Goal: Information Seeking & Learning: Learn about a topic

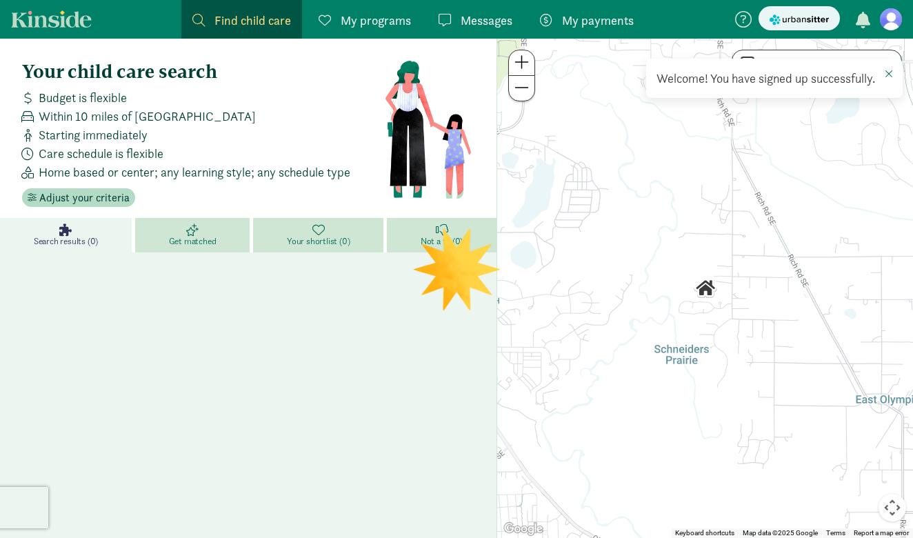
click at [891, 76] on span at bounding box center [889, 73] width 8 height 11
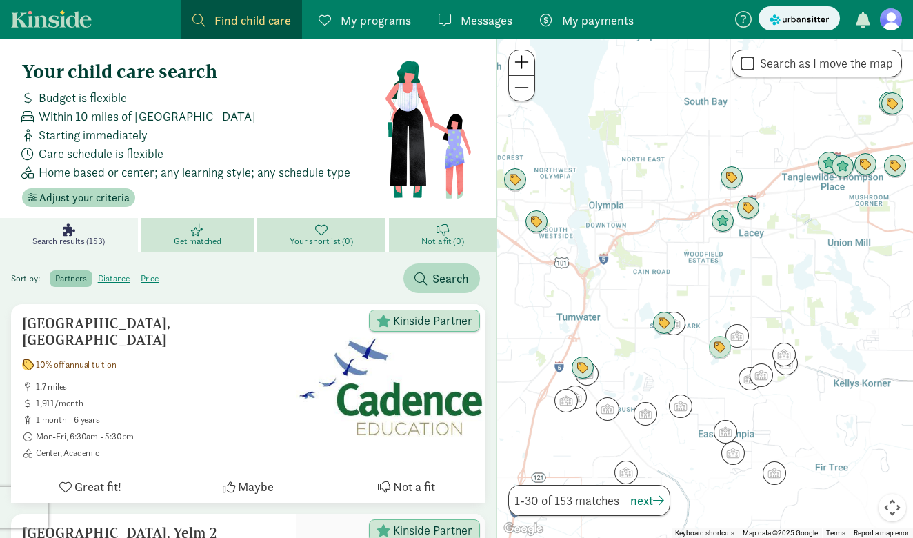
click at [203, 23] on span at bounding box center [198, 20] width 12 height 12
click at [432, 277] on span "Search" at bounding box center [450, 278] width 37 height 19
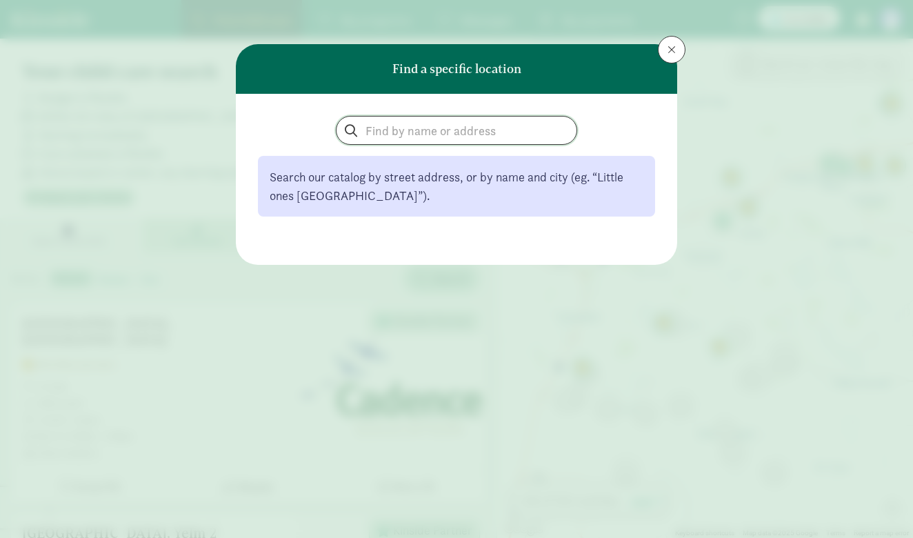
click at [387, 132] on input "search" at bounding box center [456, 131] width 240 height 28
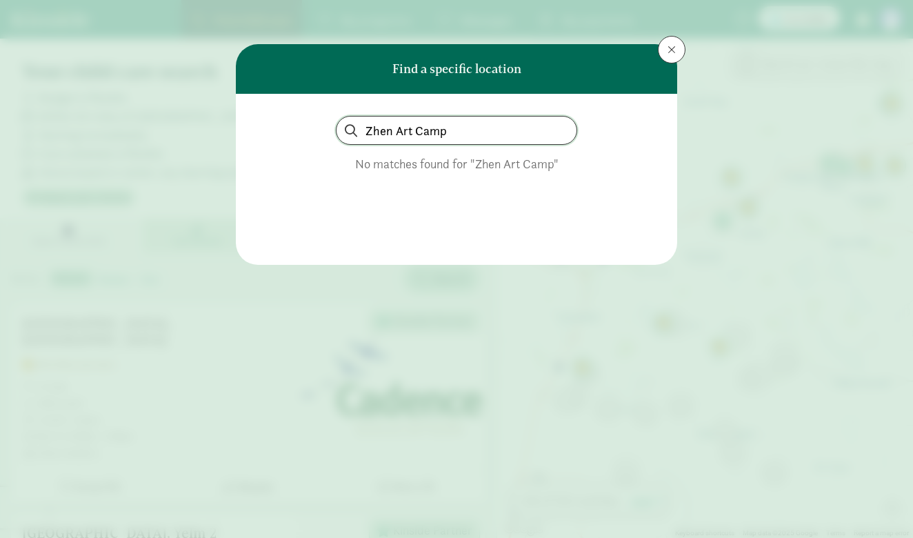
click at [467, 139] on input "Zhen Art Camp" at bounding box center [456, 131] width 240 height 28
click at [466, 139] on input "Zhen Art Camp" at bounding box center [456, 131] width 240 height 28
click at [465, 139] on input "Zhen Art Camp" at bounding box center [456, 131] width 240 height 28
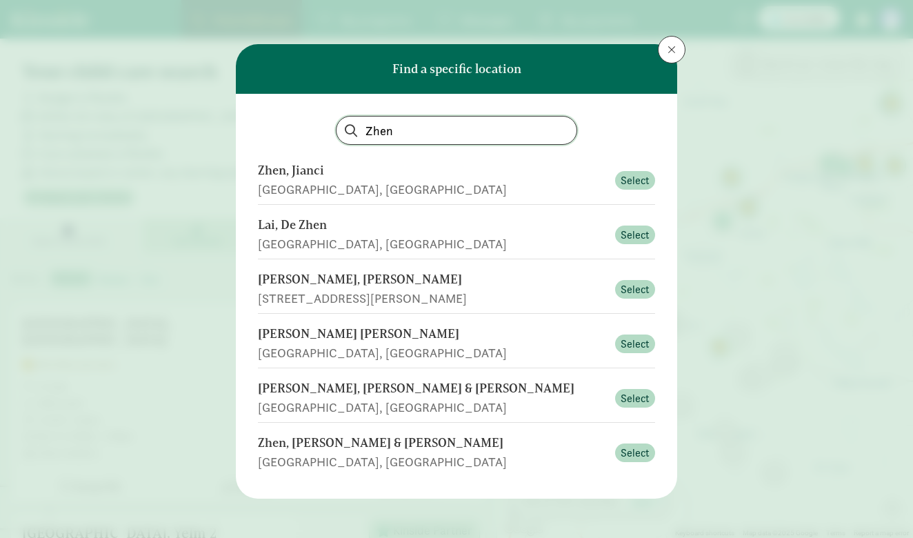
click at [417, 128] on input "Zhen" at bounding box center [456, 131] width 240 height 28
click at [416, 128] on input "Zhen" at bounding box center [456, 131] width 240 height 28
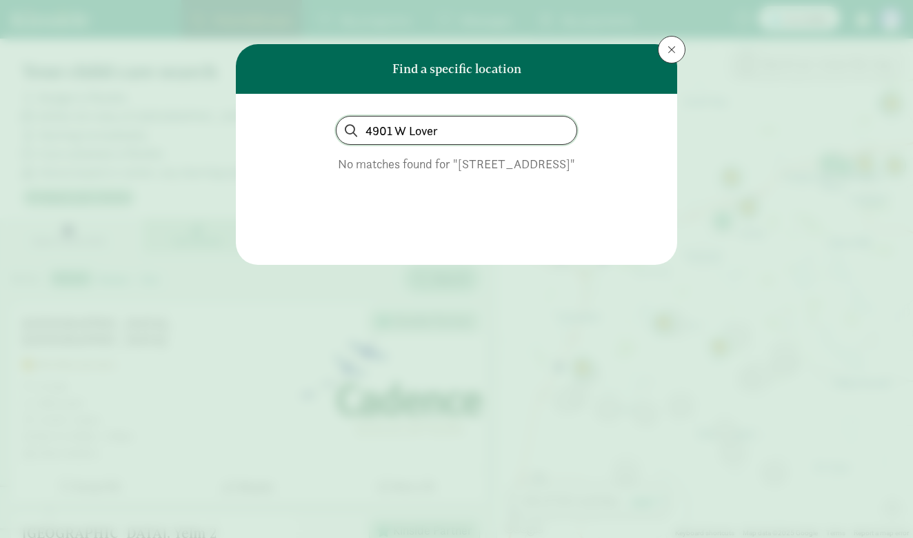
type input "4901 W Lover"
click at [670, 43] on button at bounding box center [672, 50] width 28 height 28
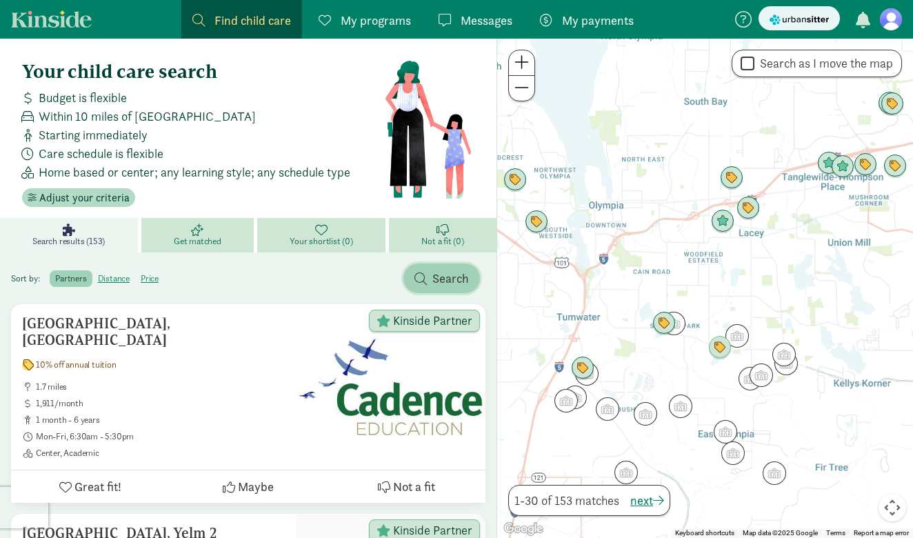
click at [422, 276] on span "button" at bounding box center [420, 278] width 12 height 12
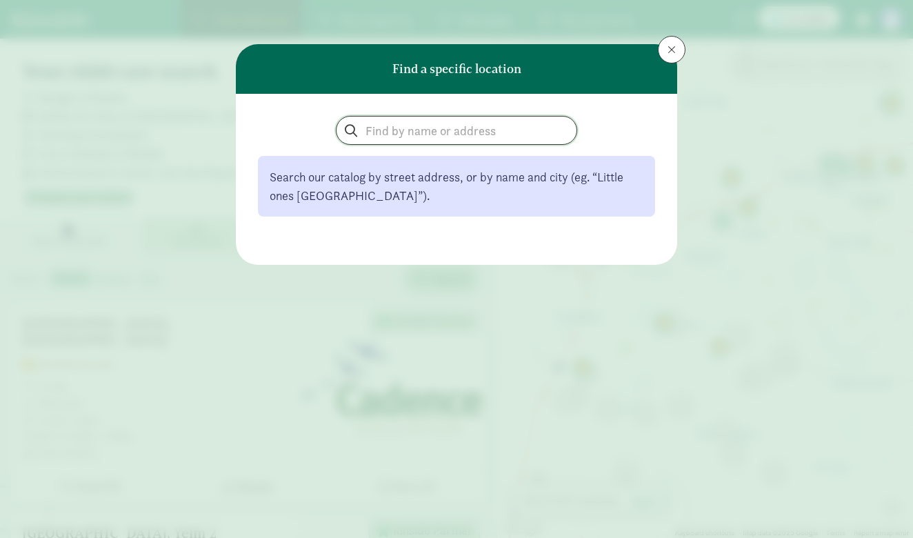
click at [412, 137] on input "search" at bounding box center [456, 131] width 240 height 28
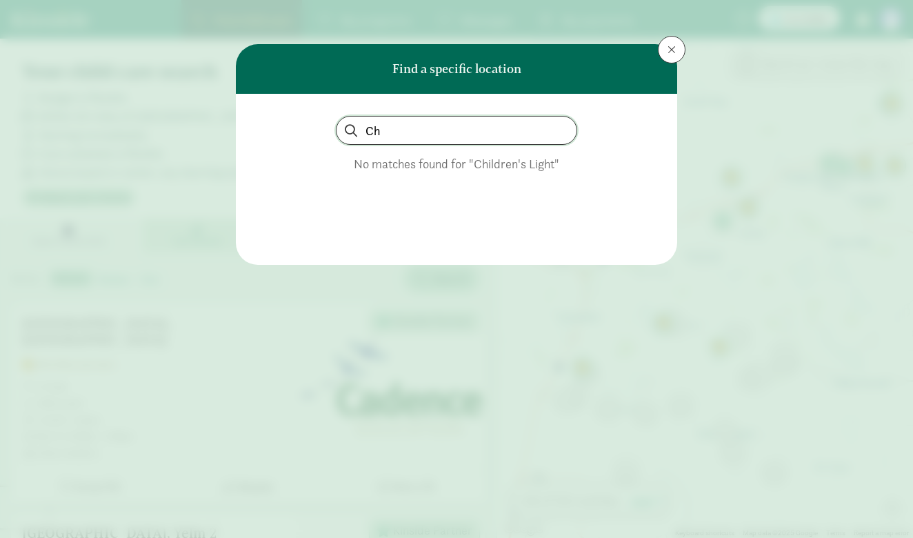
type input "C"
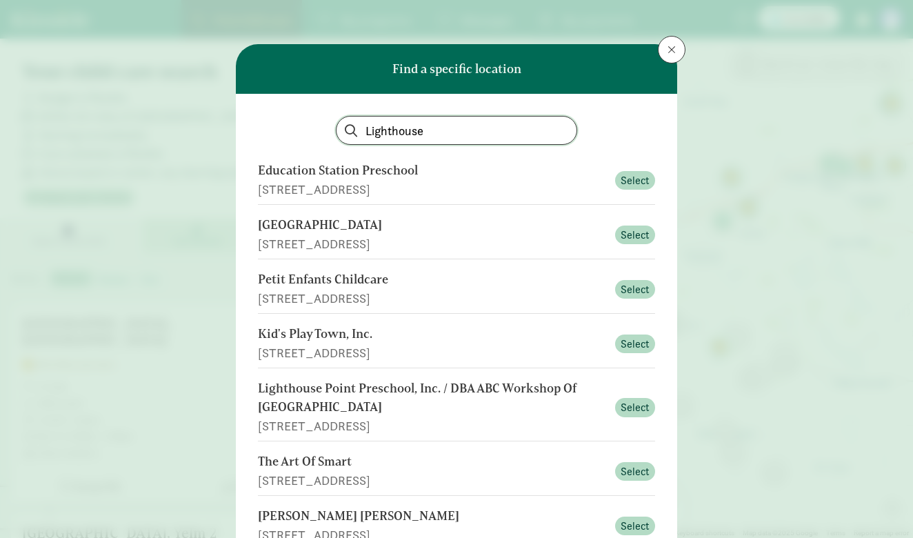
click at [423, 123] on input "Lighthouse" at bounding box center [456, 131] width 240 height 28
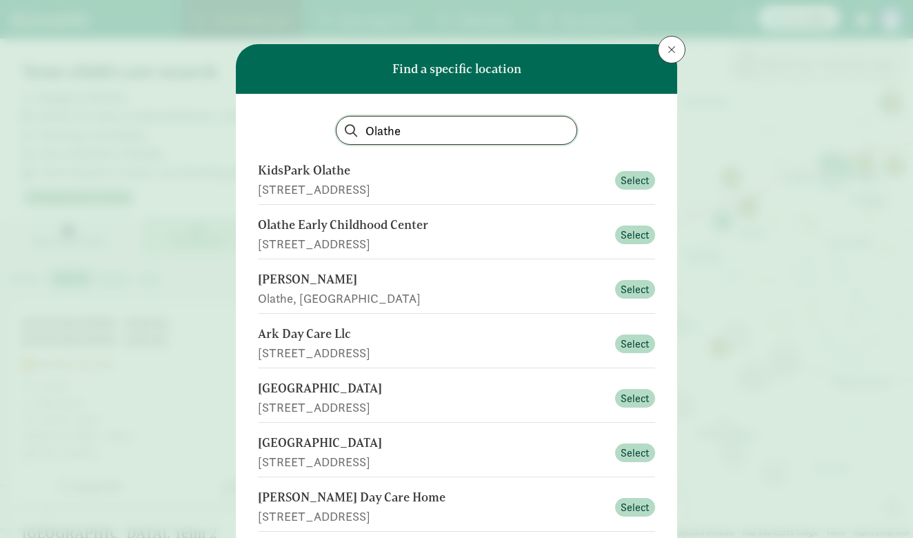
click at [501, 128] on input "Olathe" at bounding box center [456, 131] width 240 height 28
click at [498, 128] on input "Olathe" at bounding box center [456, 131] width 240 height 28
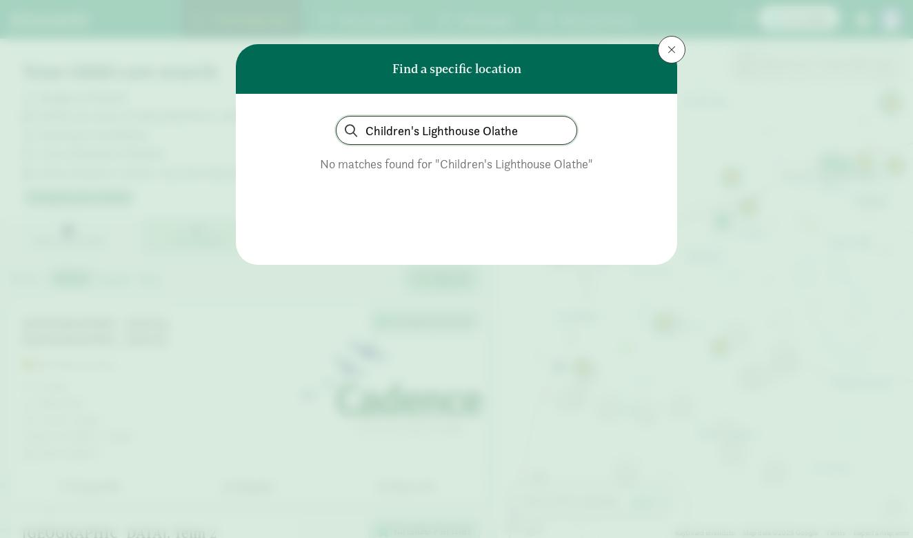
click at [507, 125] on input "Children's Lighthouse Olathe" at bounding box center [456, 131] width 240 height 28
paste input "[STREET_ADDRESS]"
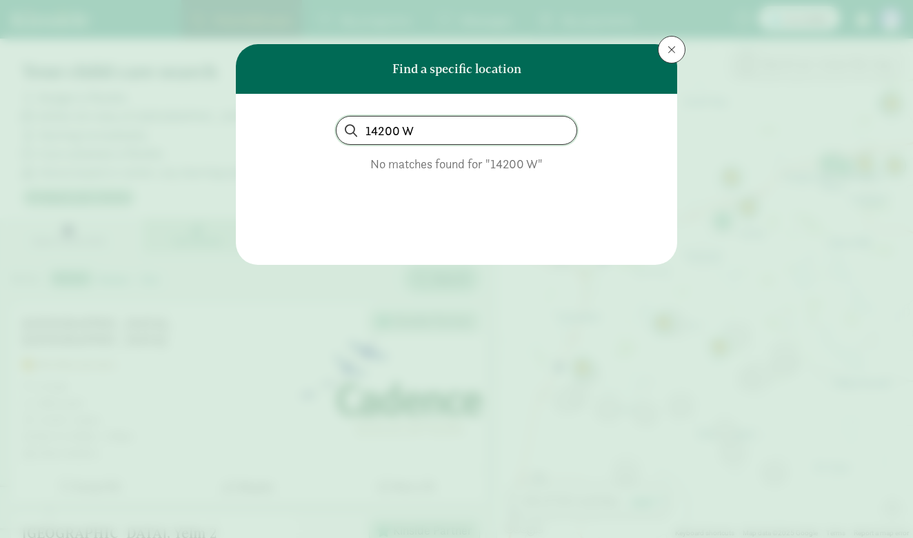
type input "14200 W"
click at [676, 48] on button at bounding box center [672, 50] width 28 height 28
